Goal: Check status: Check status

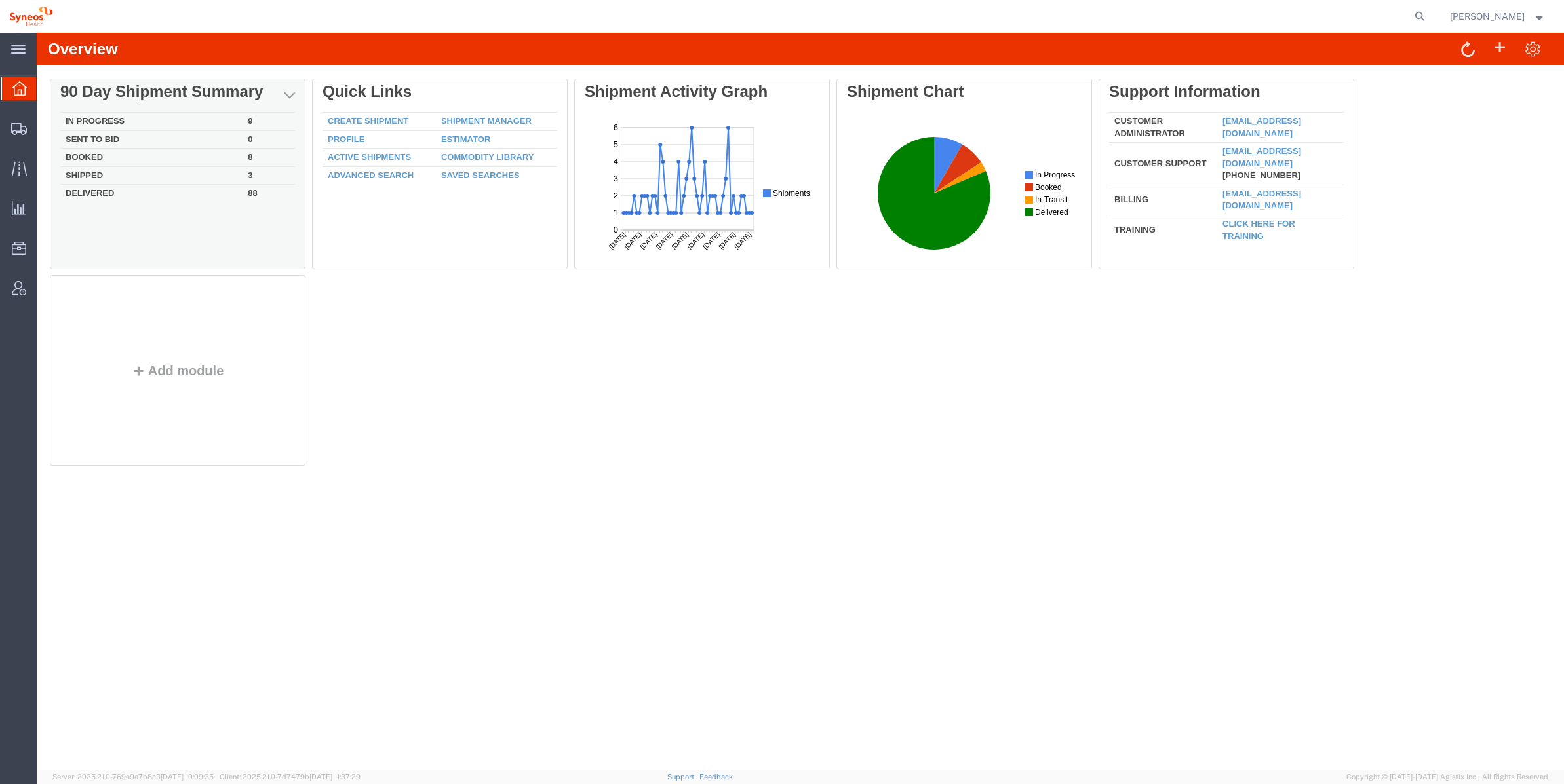
click at [123, 120] on td "In Progress" at bounding box center [151, 122] width 183 height 18
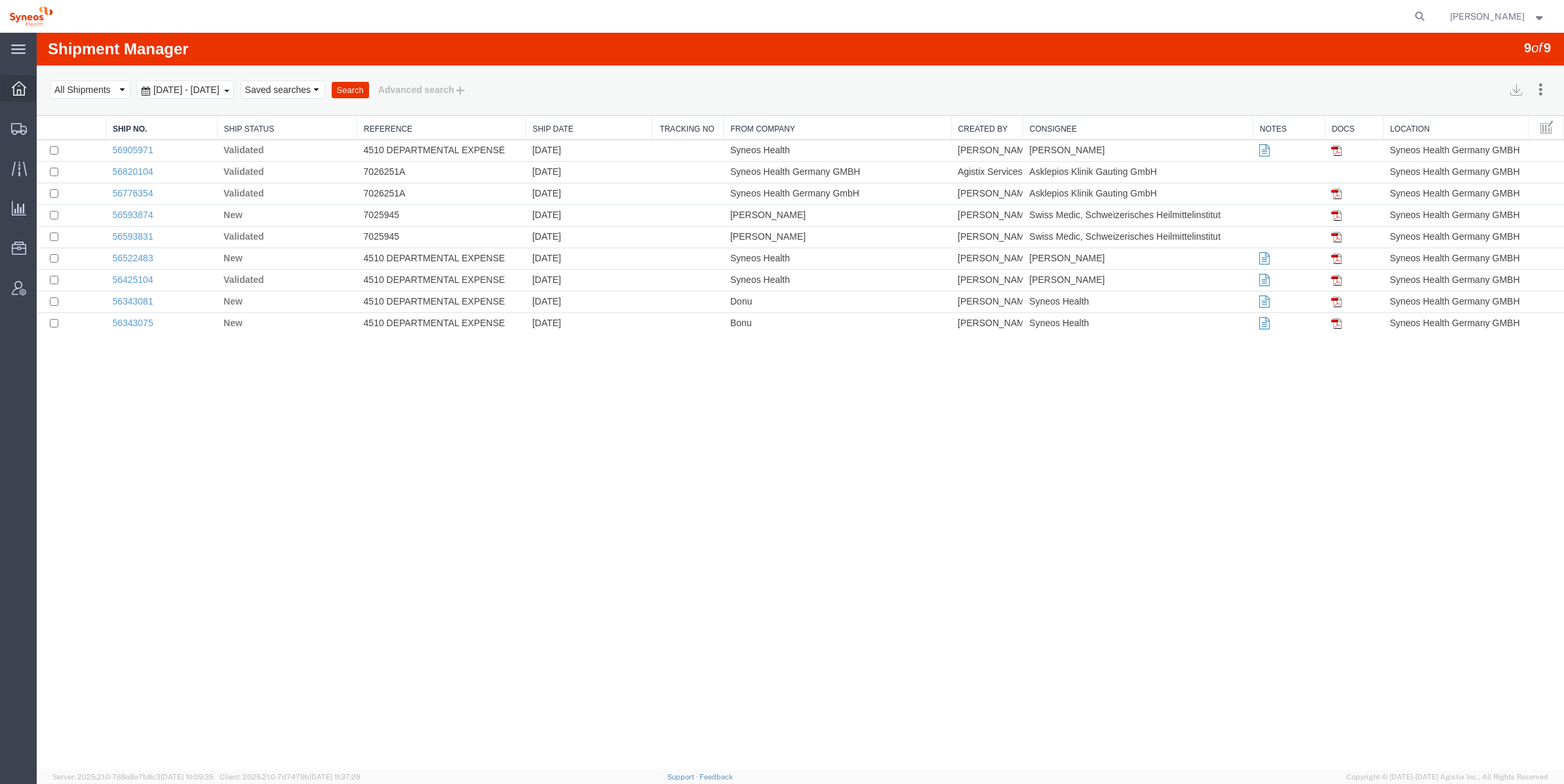
click at [5, 89] on div at bounding box center [19, 88] width 37 height 26
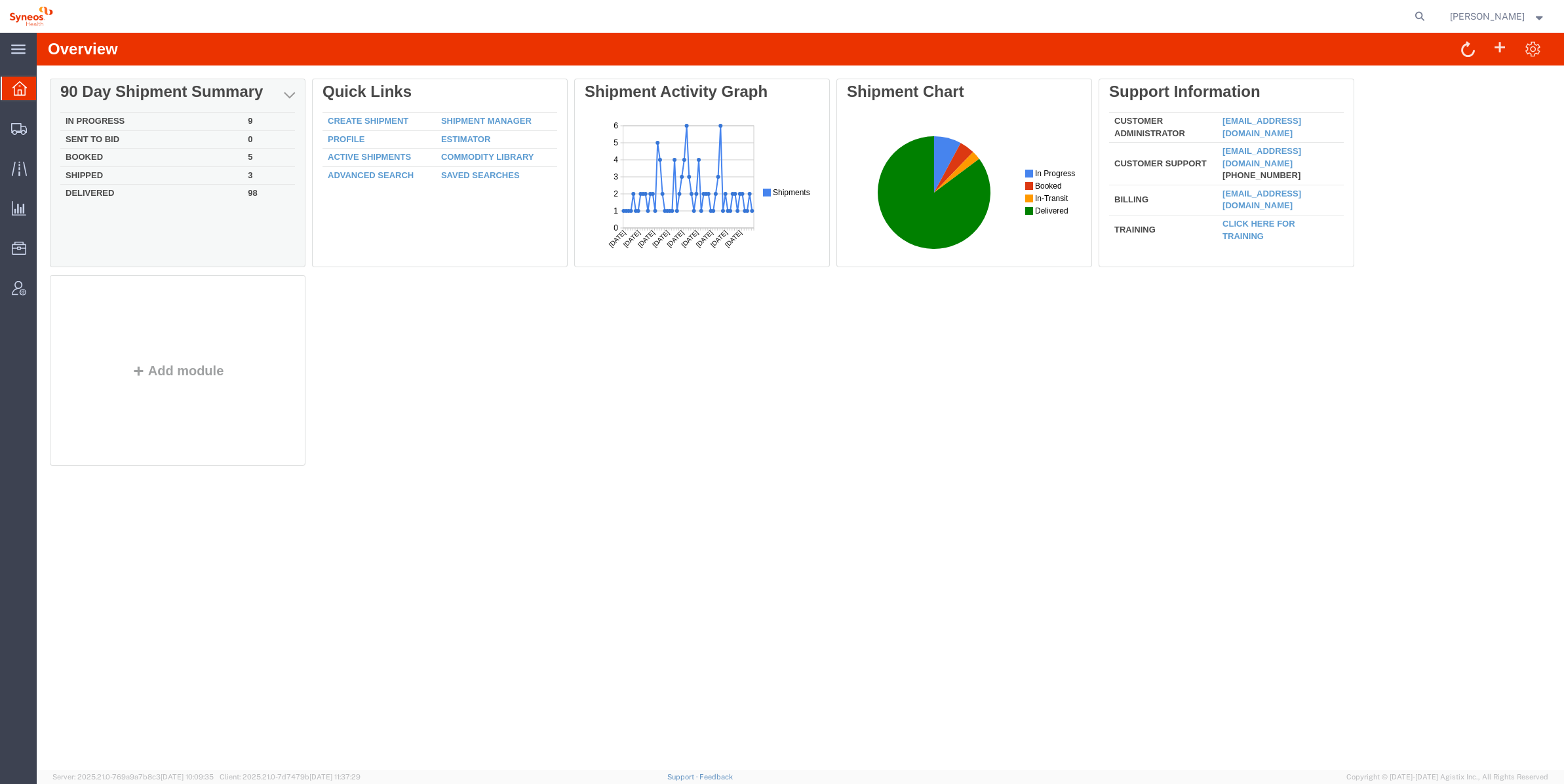
click at [94, 158] on td "Booked" at bounding box center [151, 157] width 183 height 18
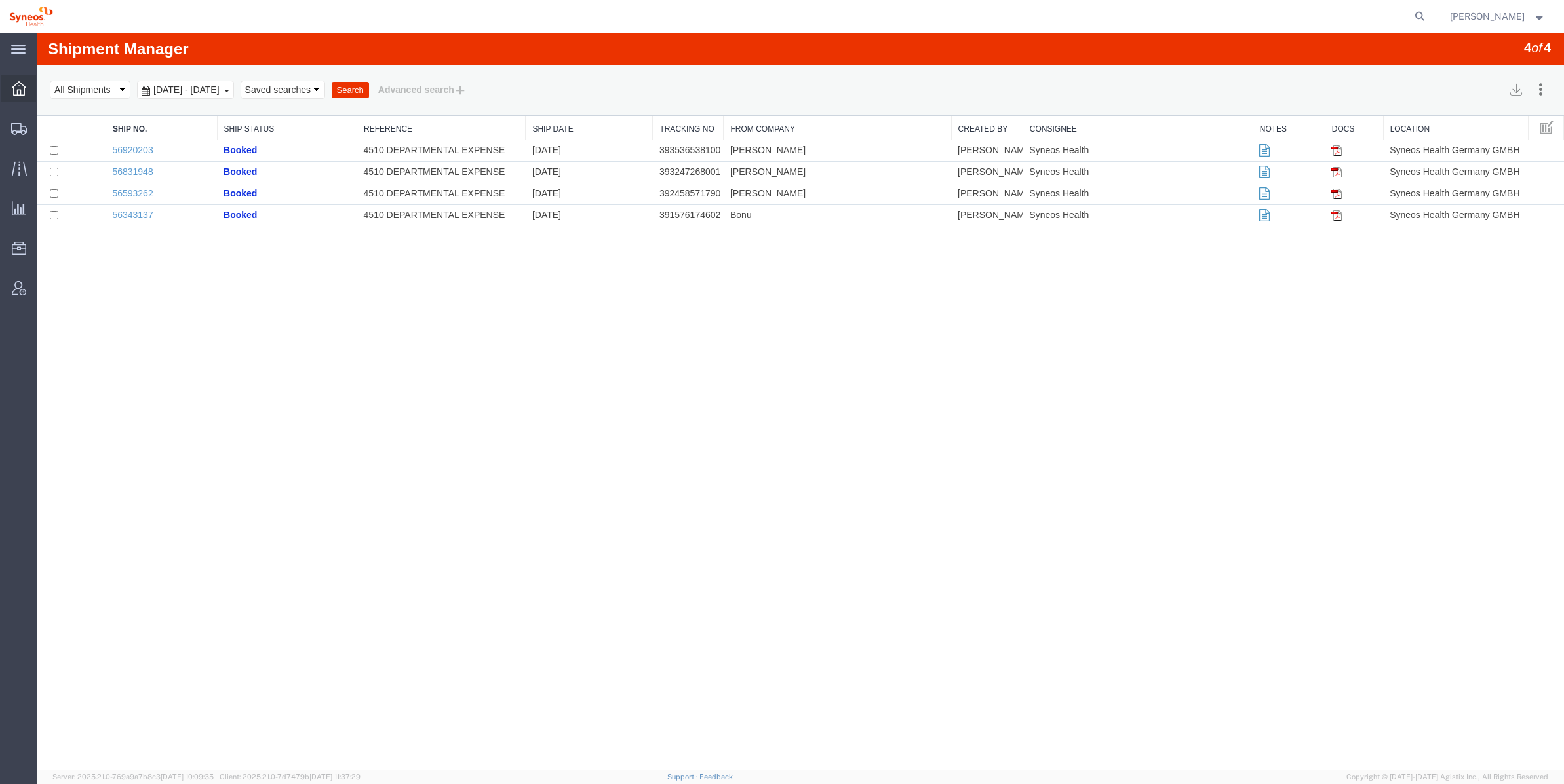
click at [18, 98] on div at bounding box center [19, 88] width 37 height 26
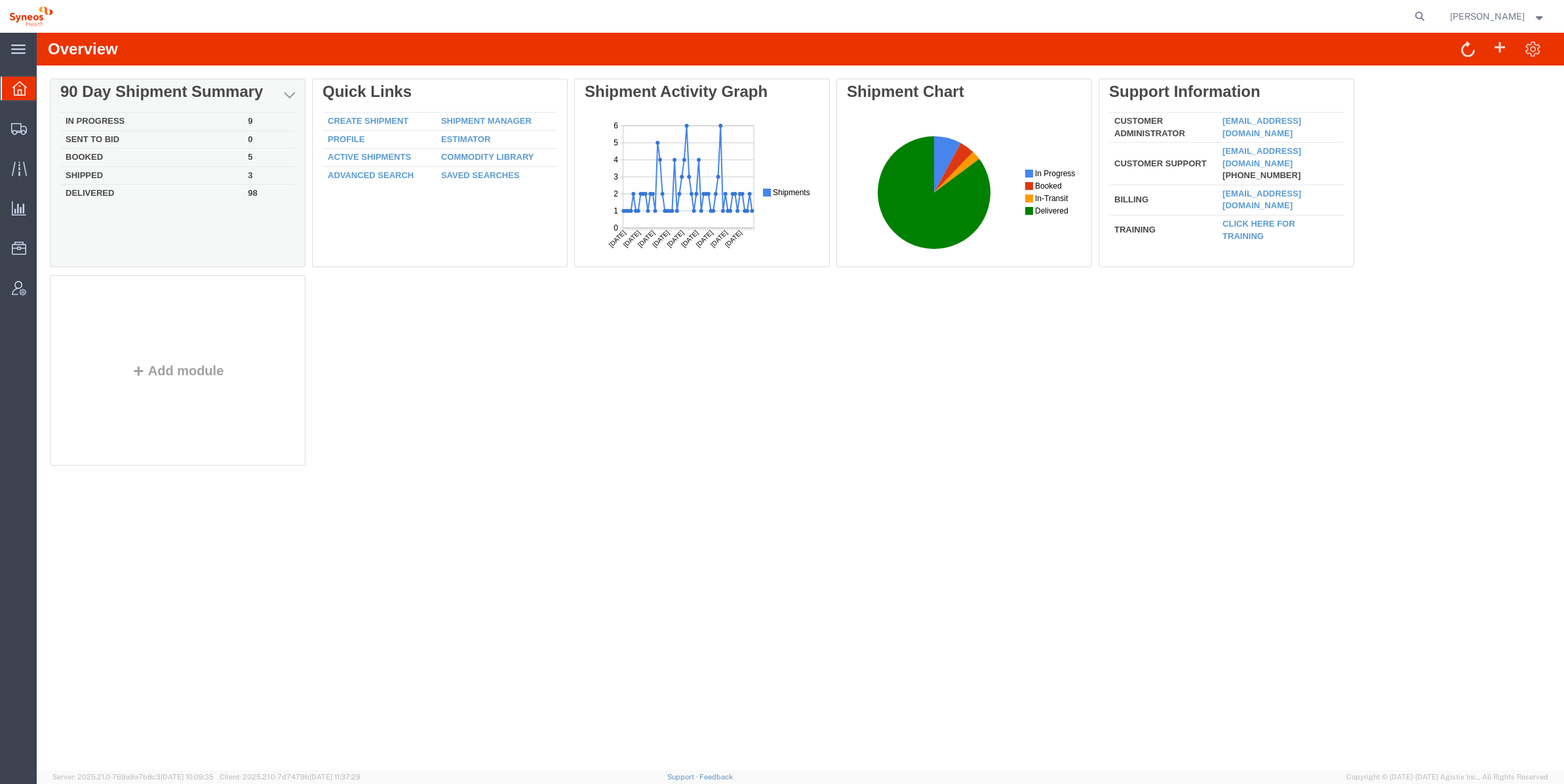
click at [102, 175] on td "Shipped" at bounding box center [151, 175] width 183 height 18
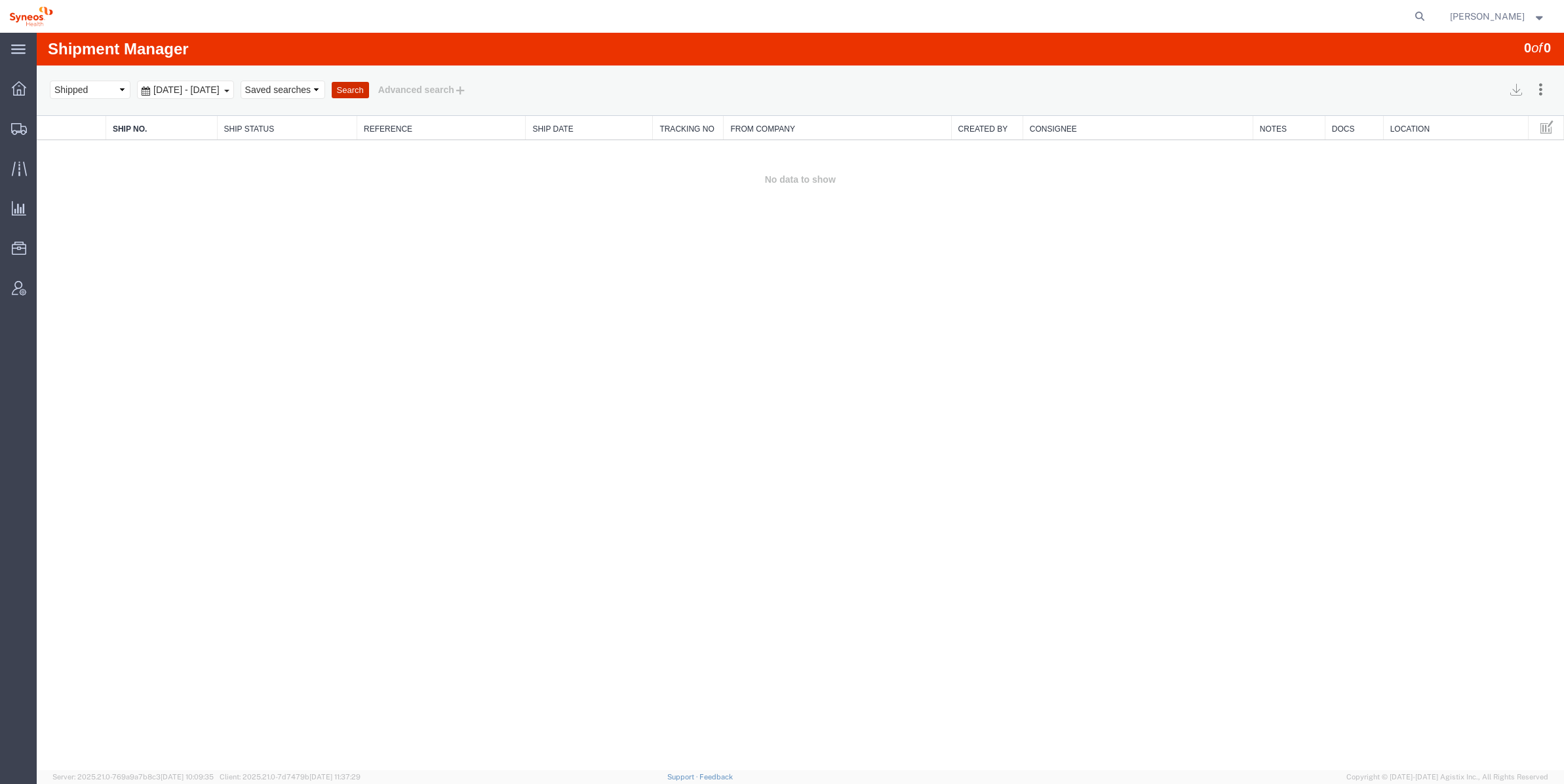
click at [369, 92] on button "Search" at bounding box center [350, 91] width 38 height 17
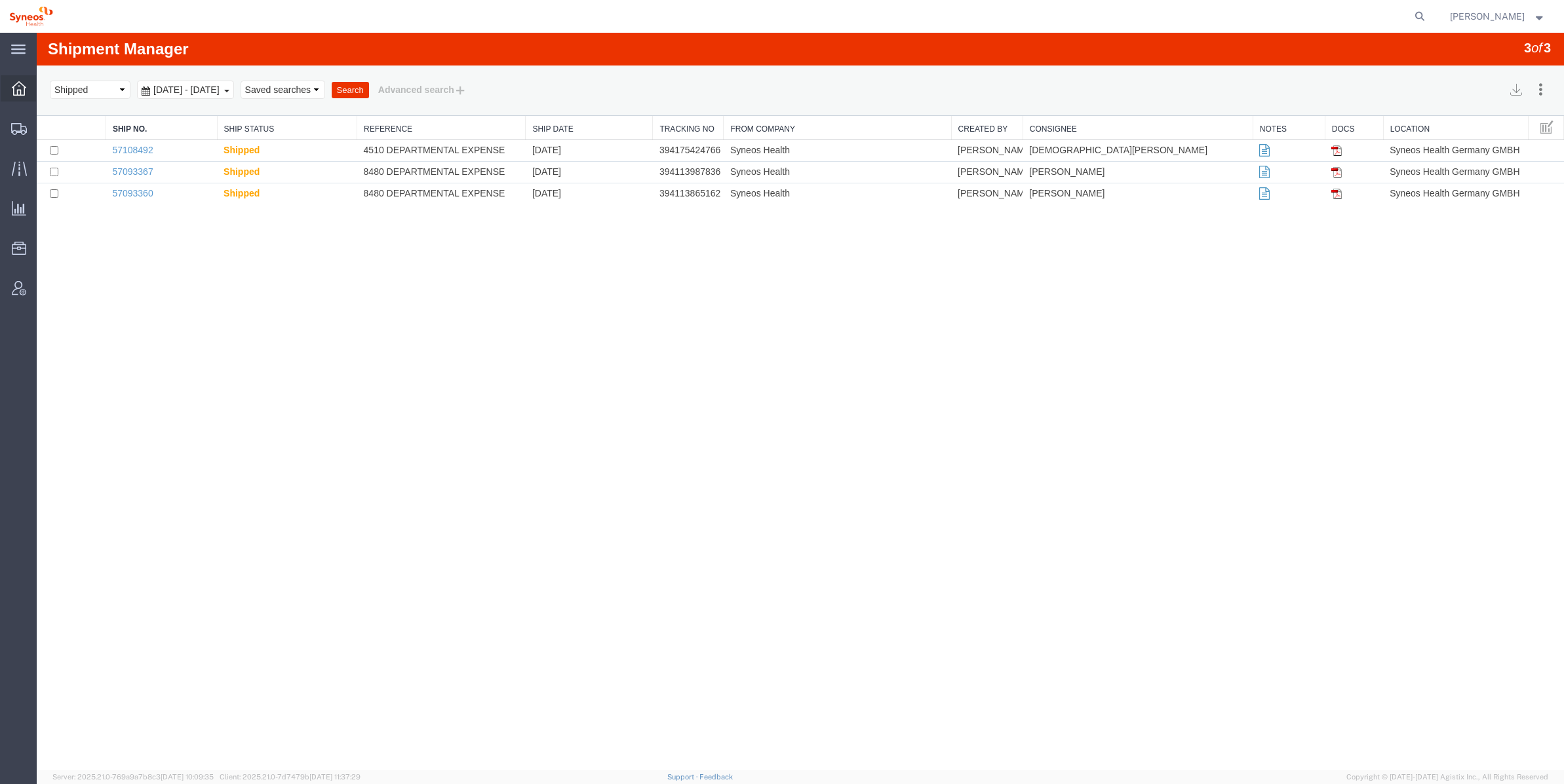
click at [31, 91] on div at bounding box center [19, 88] width 37 height 26
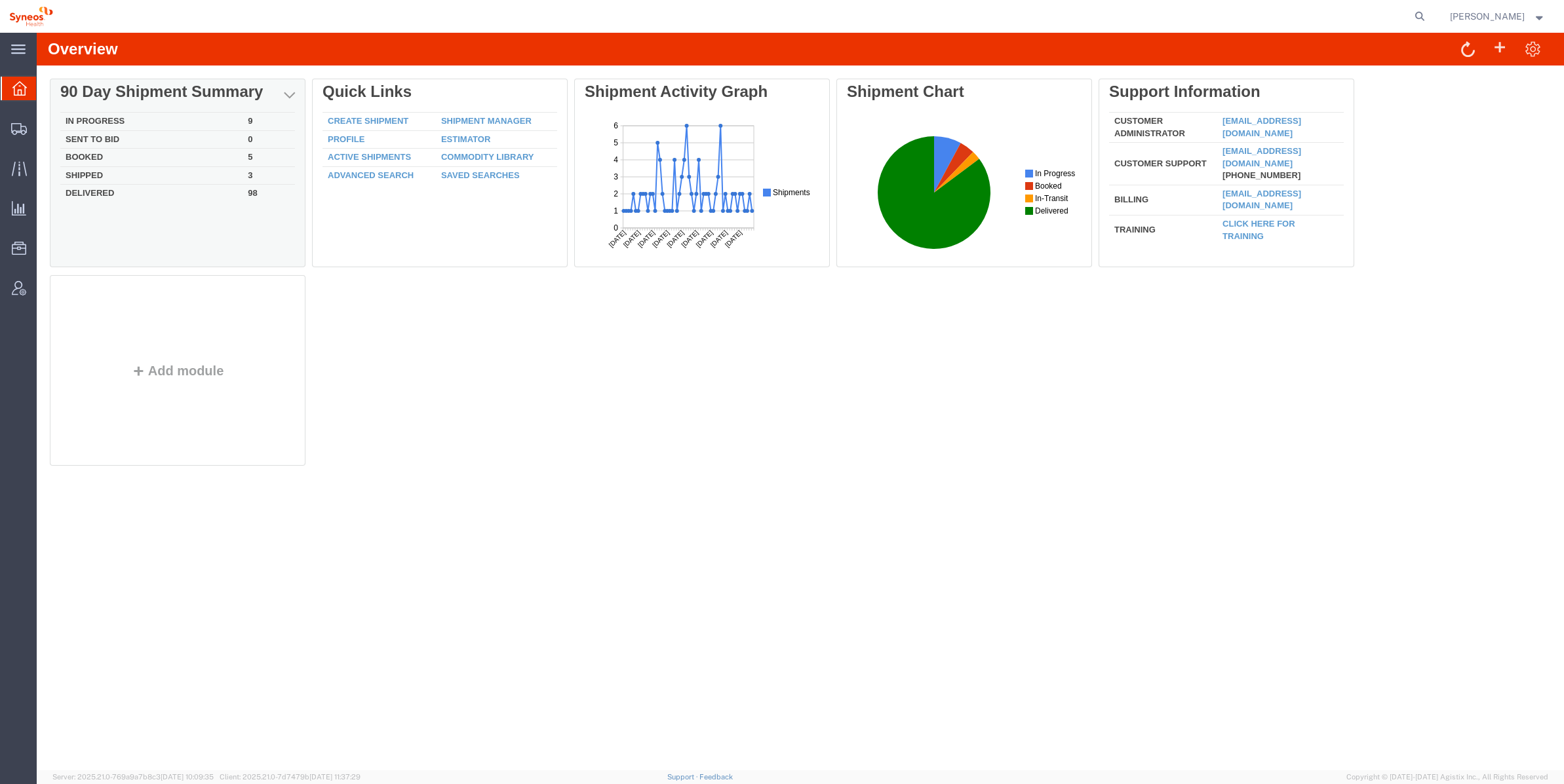
click at [103, 193] on td "Delivered" at bounding box center [151, 192] width 183 height 15
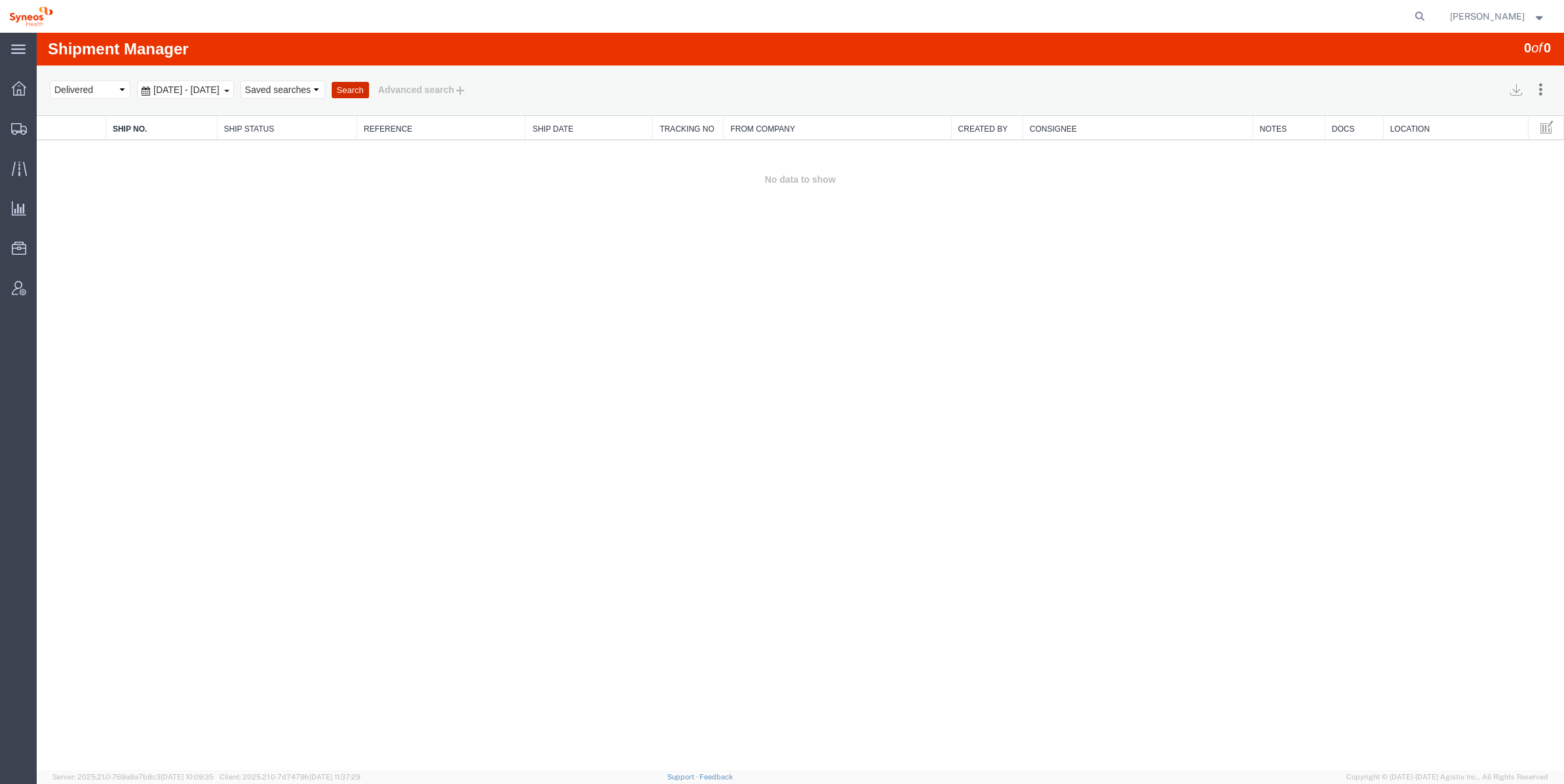
drag, startPoint x: 413, startPoint y: 91, endPoint x: 762, endPoint y: 158, distance: 355.4
click at [369, 91] on button "Search" at bounding box center [350, 91] width 38 height 17
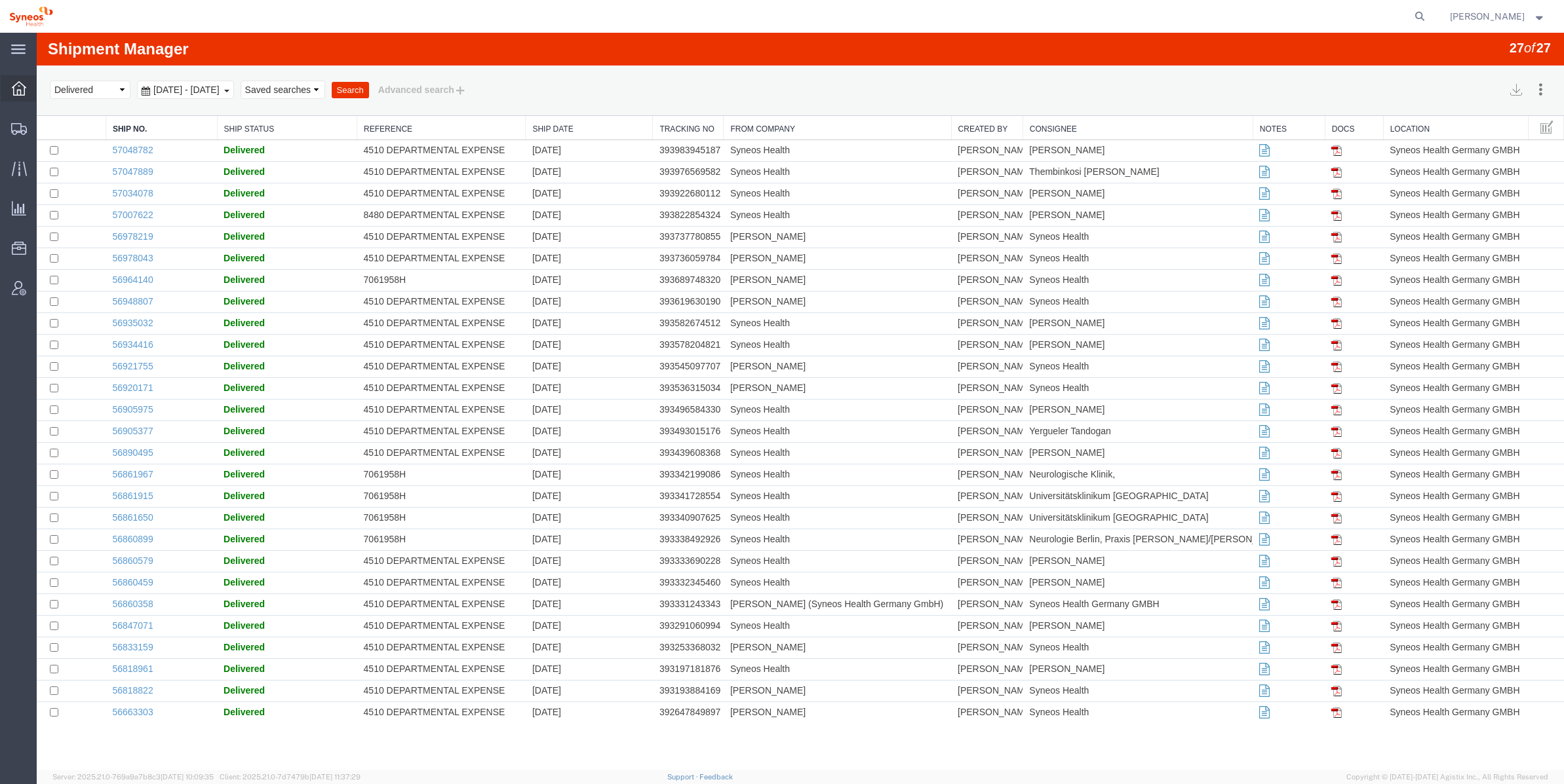
click at [14, 78] on div at bounding box center [19, 88] width 37 height 26
